Goal: Information Seeking & Learning: Learn about a topic

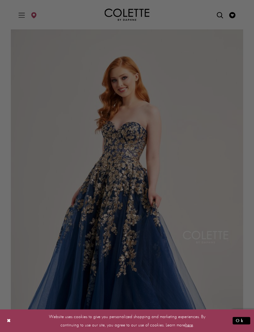
click at [219, 14] on div at bounding box center [128, 168] width 256 height 336
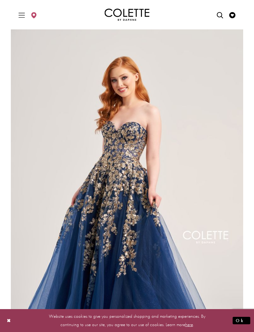
click at [217, 15] on icon "Open Search dialog" at bounding box center [220, 15] width 6 height 6
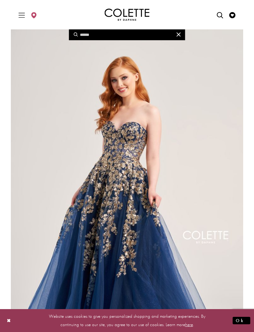
click at [220, 13] on icon "Open Search dialog" at bounding box center [220, 15] width 6 height 6
click at [108, 38] on input "Search" at bounding box center [127, 34] width 116 height 11
type input "*"
type input "**"
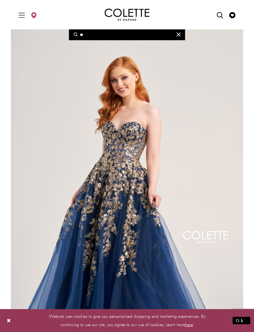
type input "**"
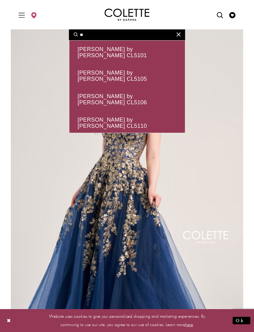
type input "***"
type input "****"
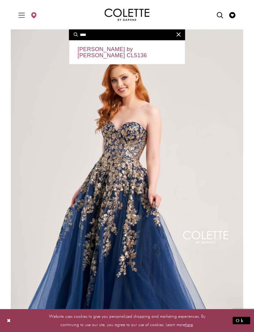
click at [156, 54] on div "[PERSON_NAME] by [PERSON_NAME] CL5136" at bounding box center [126, 53] width 115 height 24
type input "**********"
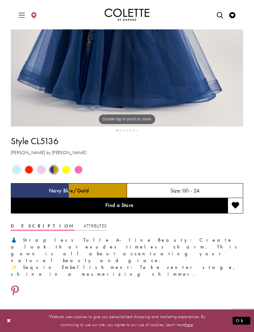
scroll to position [243, 0]
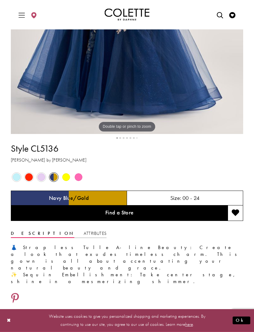
click at [81, 175] on span "Product color controls state depends on size chosen" at bounding box center [79, 178] width 8 height 8
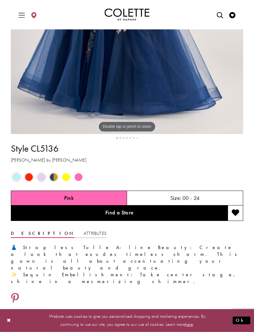
scroll to position [244, 0]
click at [77, 178] on span "Product color controls state depends on size chosen" at bounding box center [79, 177] width 8 height 8
click at [79, 178] on span "Product color controls state depends on size chosen" at bounding box center [79, 177] width 8 height 8
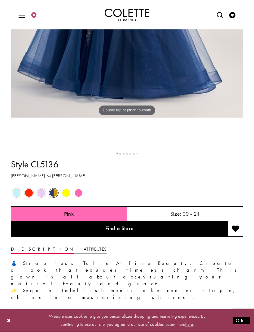
scroll to position [287, 0]
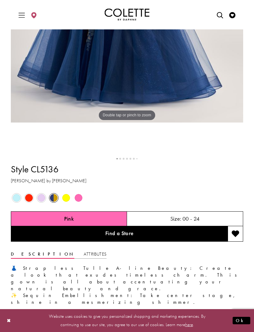
click at [86, 218] on div "Pink" at bounding box center [69, 219] width 116 height 15
click at [81, 200] on span "Product color controls state depends on size chosen" at bounding box center [79, 198] width 8 height 8
click at [80, 197] on span "Product color controls state depends on size chosen" at bounding box center [79, 198] width 8 height 8
click at [79, 198] on span "Product color controls state depends on size chosen" at bounding box center [79, 198] width 8 height 8
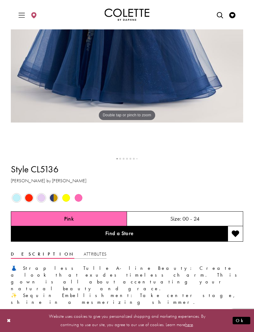
click at [84, 220] on div "Pink" at bounding box center [69, 218] width 116 height 15
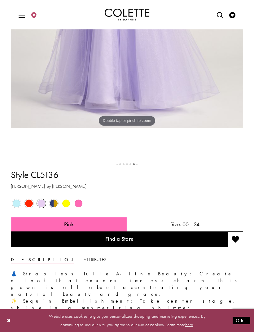
scroll to position [284, 0]
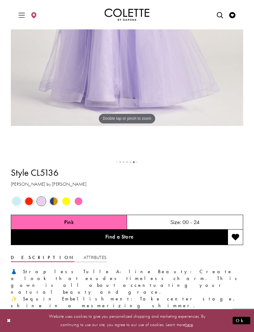
click at [90, 221] on div "Pink" at bounding box center [69, 222] width 116 height 15
click at [80, 202] on span "Product color controls state depends on size chosen" at bounding box center [79, 201] width 8 height 8
click at [71, 203] on div "Out of Stock" at bounding box center [65, 201] width 11 height 11
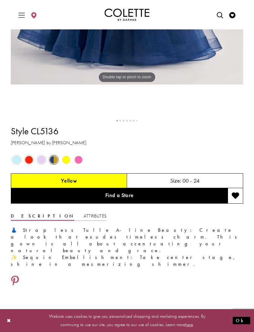
scroll to position [325, 0]
click at [80, 157] on span "Product color controls state depends on size chosen" at bounding box center [79, 160] width 8 height 8
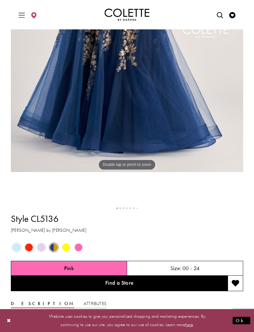
scroll to position [238, 0]
